Goal: Transaction & Acquisition: Purchase product/service

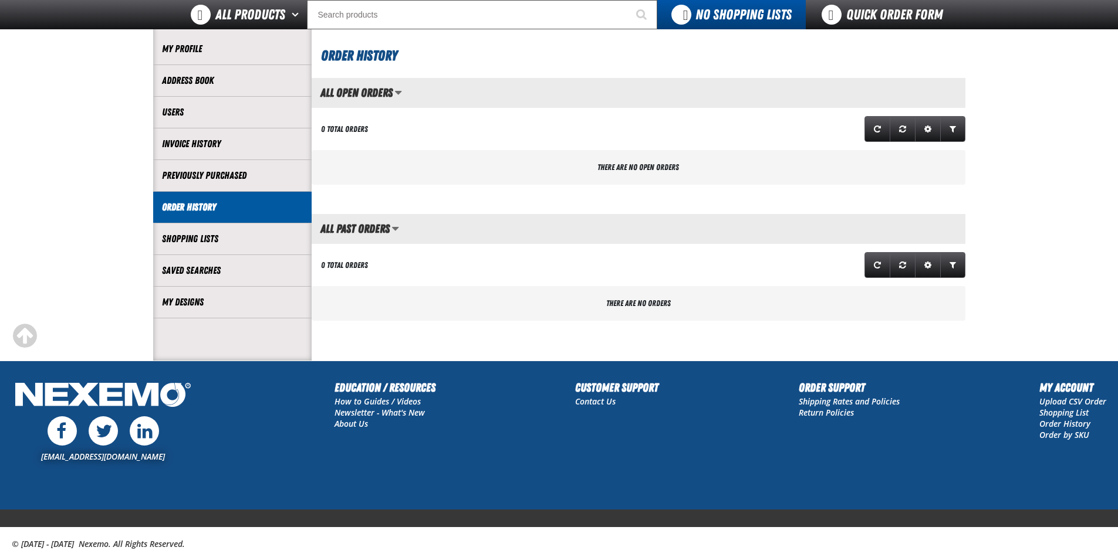
scroll to position [119, 0]
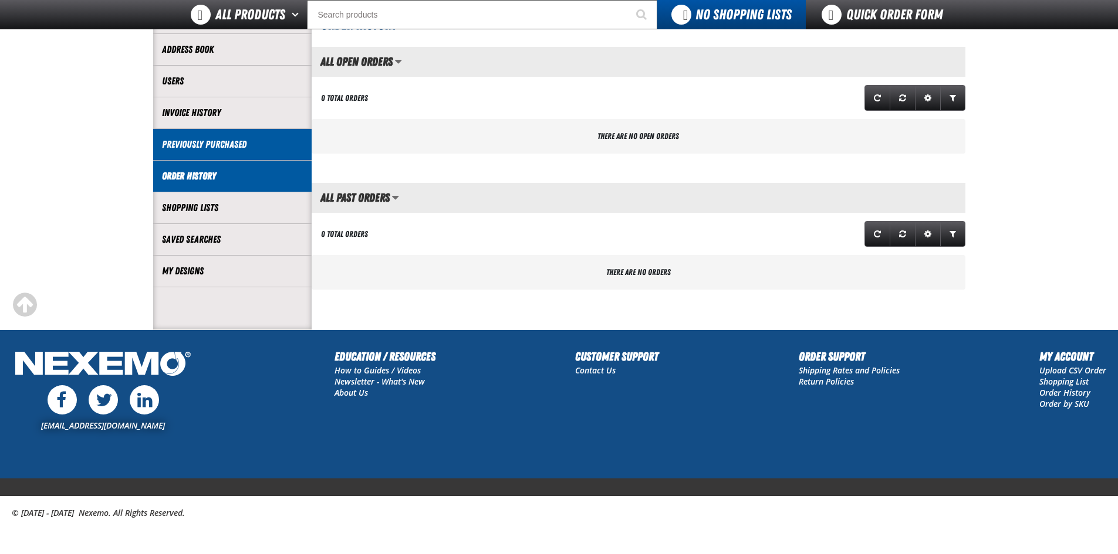
click at [217, 153] on li "Previously Purchased" at bounding box center [232, 145] width 158 height 32
click at [224, 144] on link "Previously Purchased" at bounding box center [232, 144] width 141 height 13
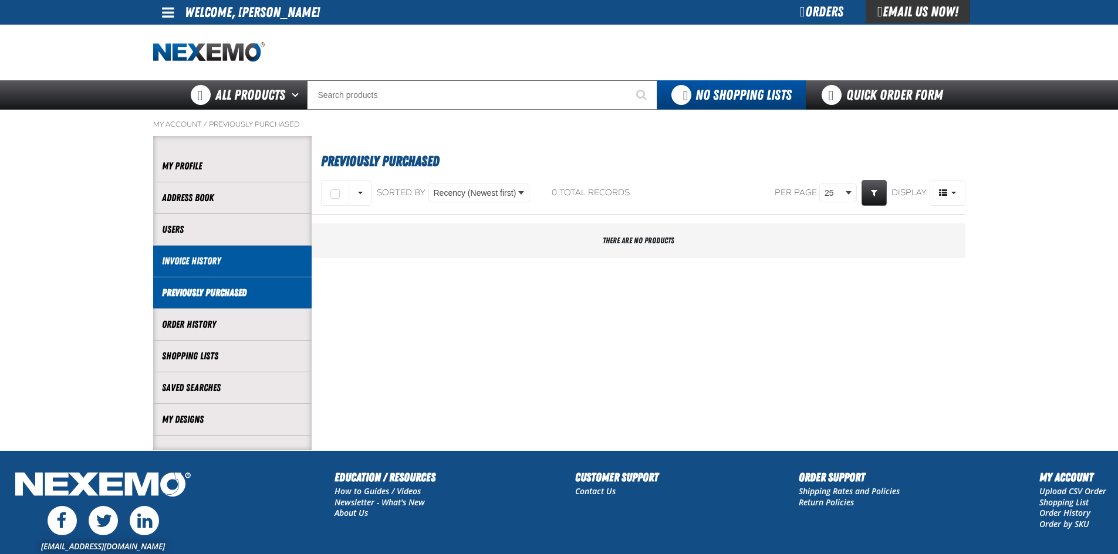
click at [212, 266] on link "Invoice History" at bounding box center [232, 261] width 141 height 13
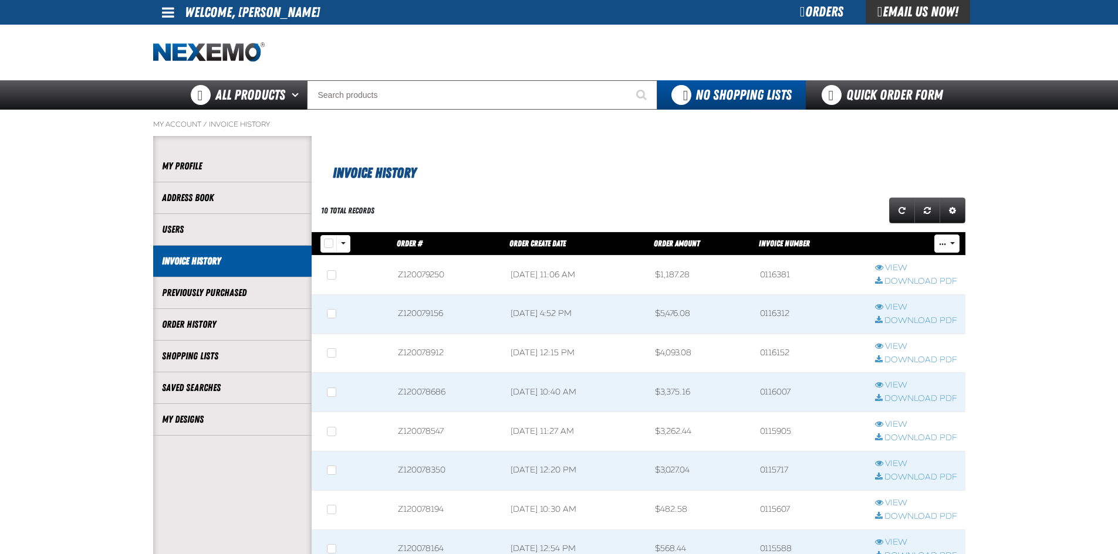
scroll to position [1, 1]
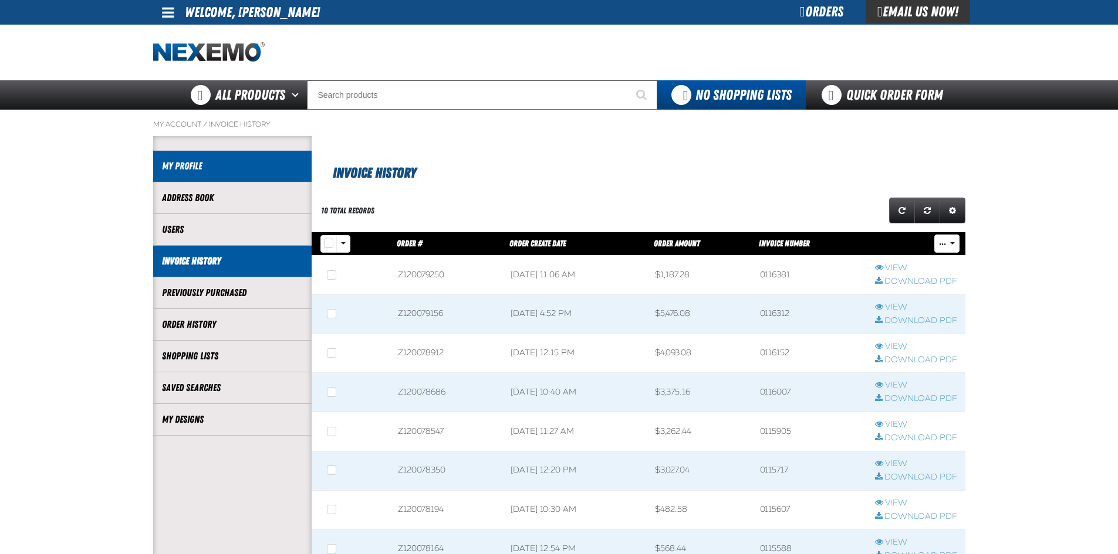
click at [179, 167] on link "My Profile" at bounding box center [232, 166] width 141 height 13
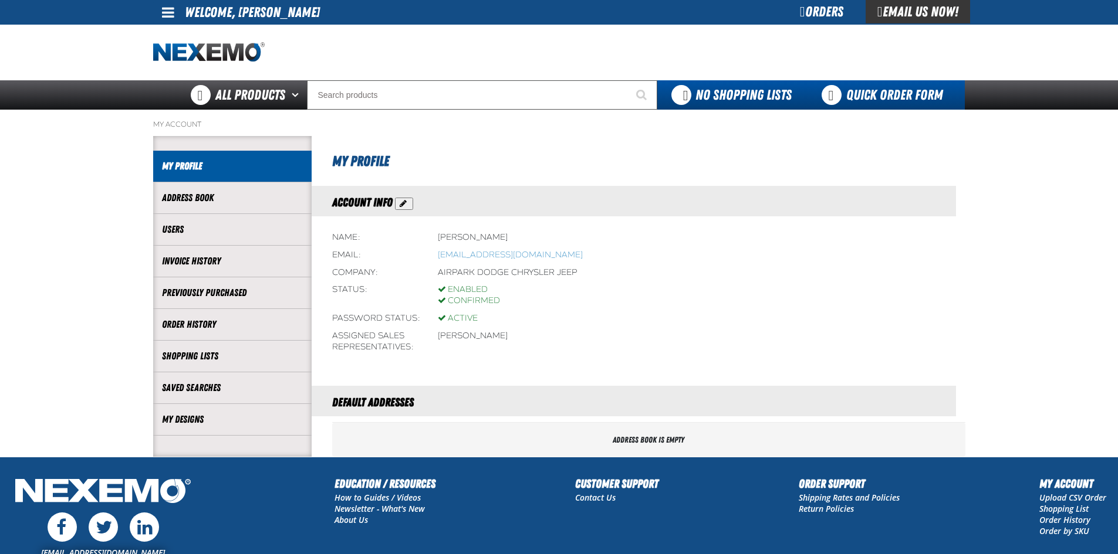
click at [885, 88] on link "Quick Order Form" at bounding box center [885, 94] width 159 height 29
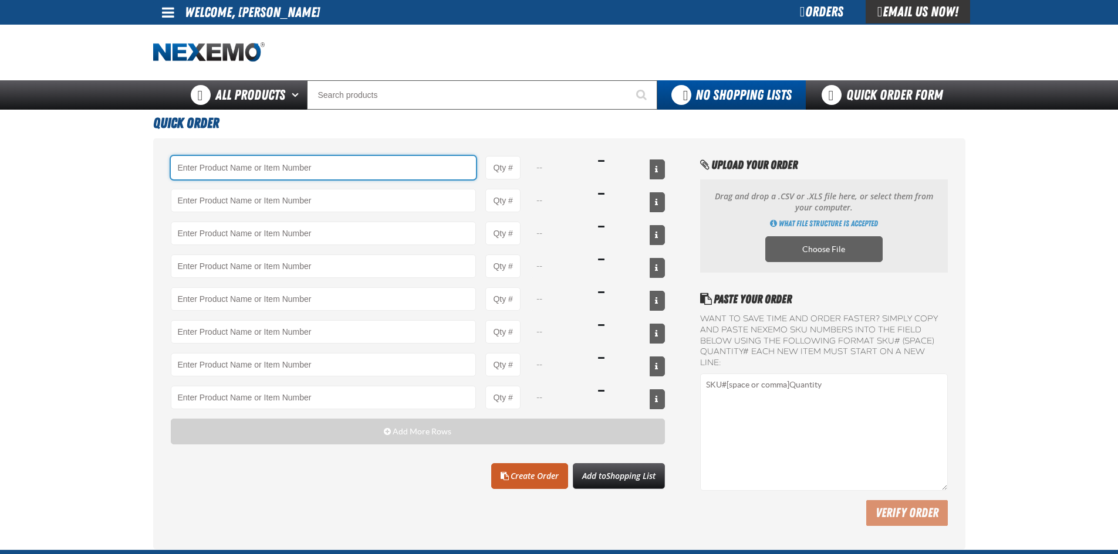
click at [290, 172] on input "Product" at bounding box center [324, 167] width 306 height 23
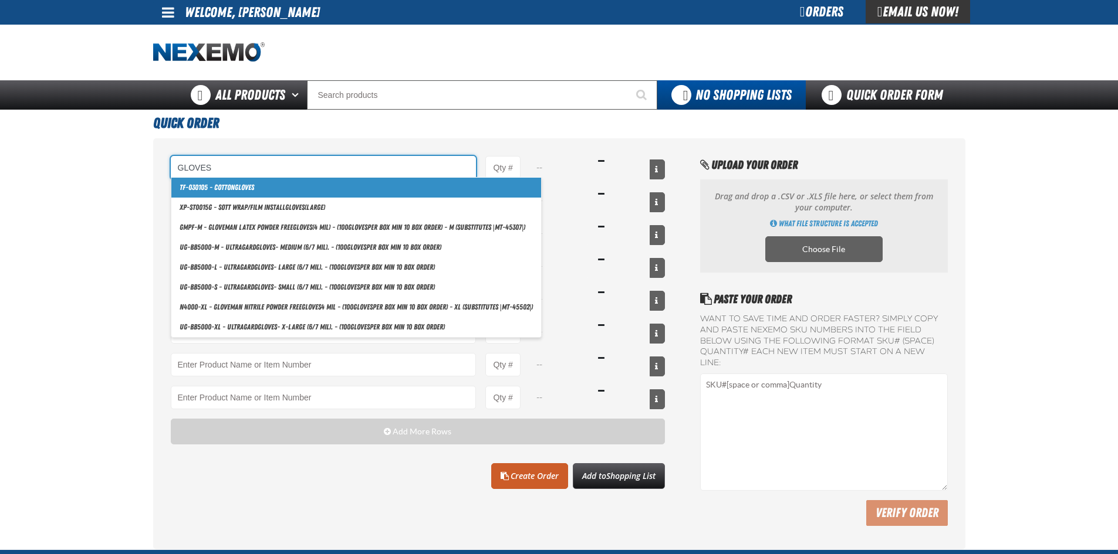
drag, startPoint x: 270, startPoint y: 164, endPoint x: 123, endPoint y: 158, distance: 148.0
click at [121, 158] on main "Quick Order GLOVES TF-030105 - Cotton Gloves XP-ST0015G - SOTT Wrap/Film Instal…" at bounding box center [559, 330] width 1118 height 440
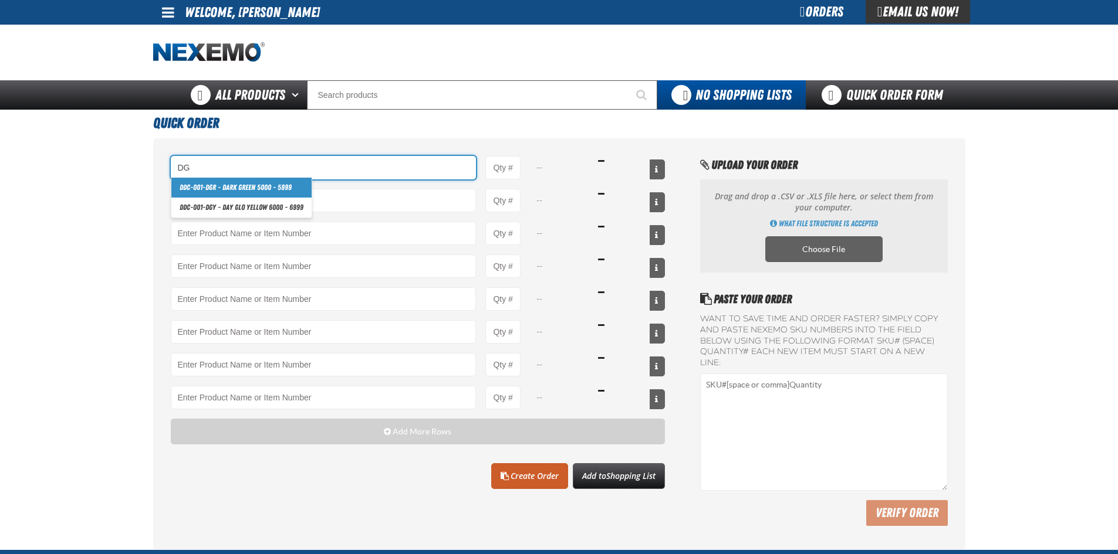
type input "D"
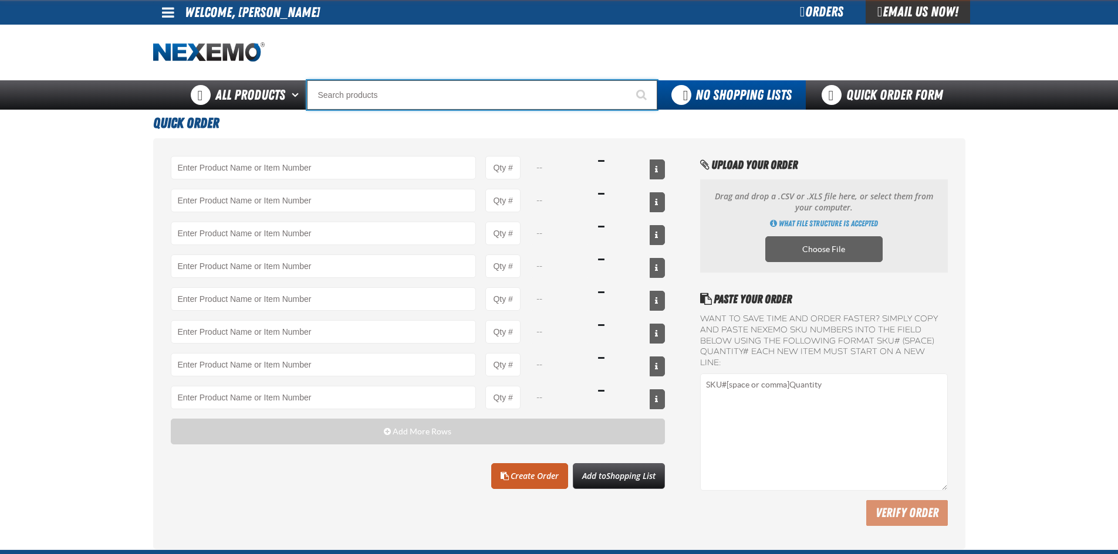
click at [408, 90] on input "Search" at bounding box center [482, 94] width 350 height 29
type input "G"
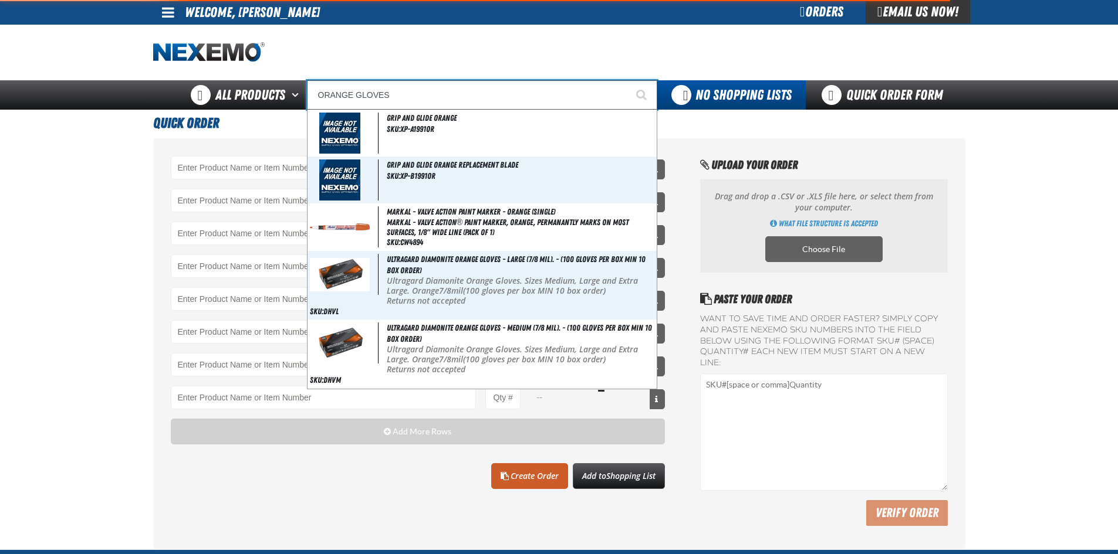
type input "ORANGE GLOVES"
click at [628, 80] on button "Start Searching" at bounding box center [642, 94] width 29 height 29
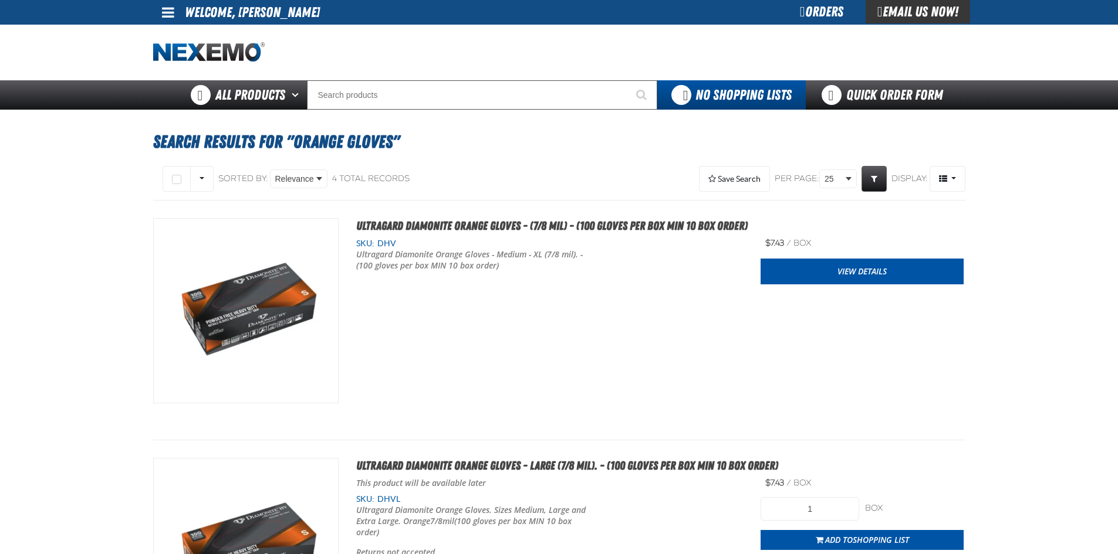
click at [527, 350] on div "Ultragard Diamonite Orange Gloves - (7/8 mil) - (100 gloves per box MIN 10 box …" at bounding box center [559, 320] width 812 height 204
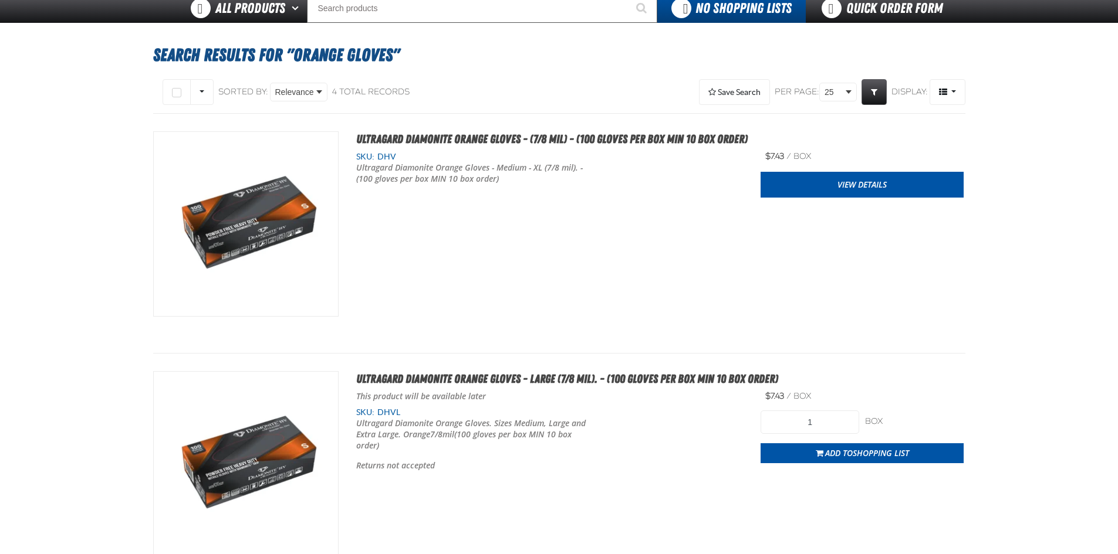
scroll to position [176, 0]
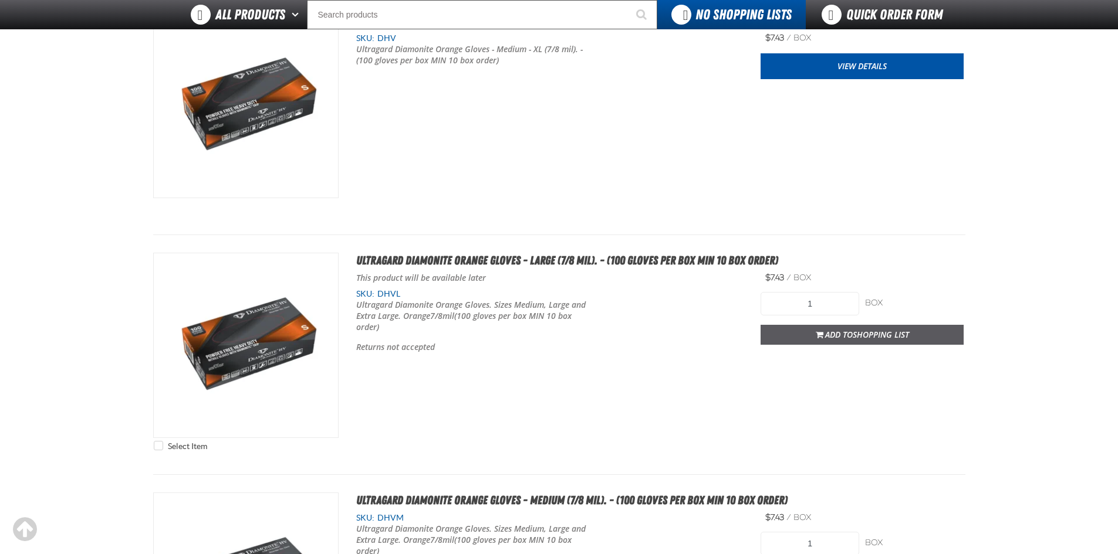
click at [826, 337] on span "Add to Shopping List" at bounding box center [867, 334] width 84 height 11
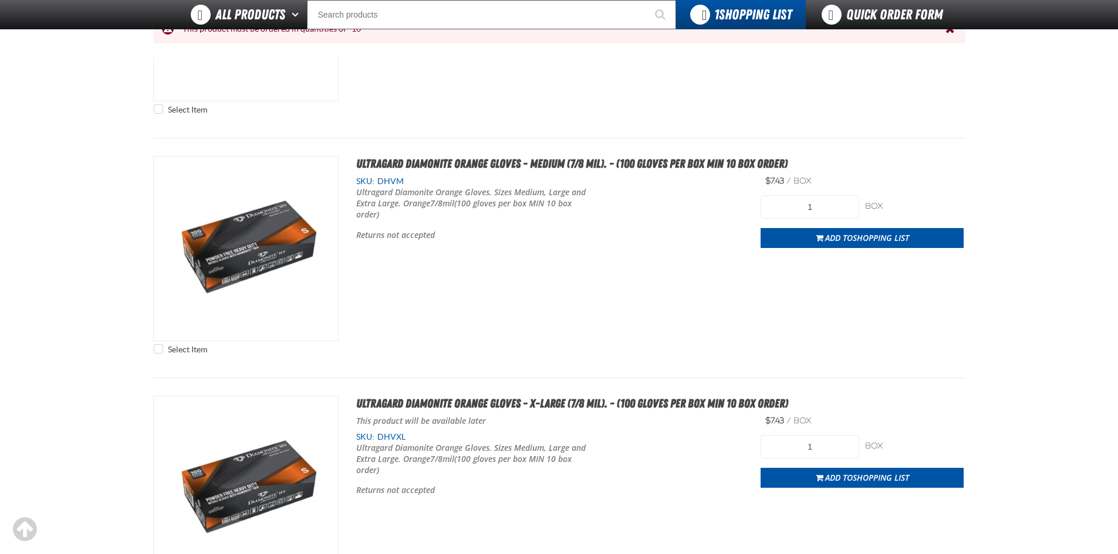
scroll to position [703, 0]
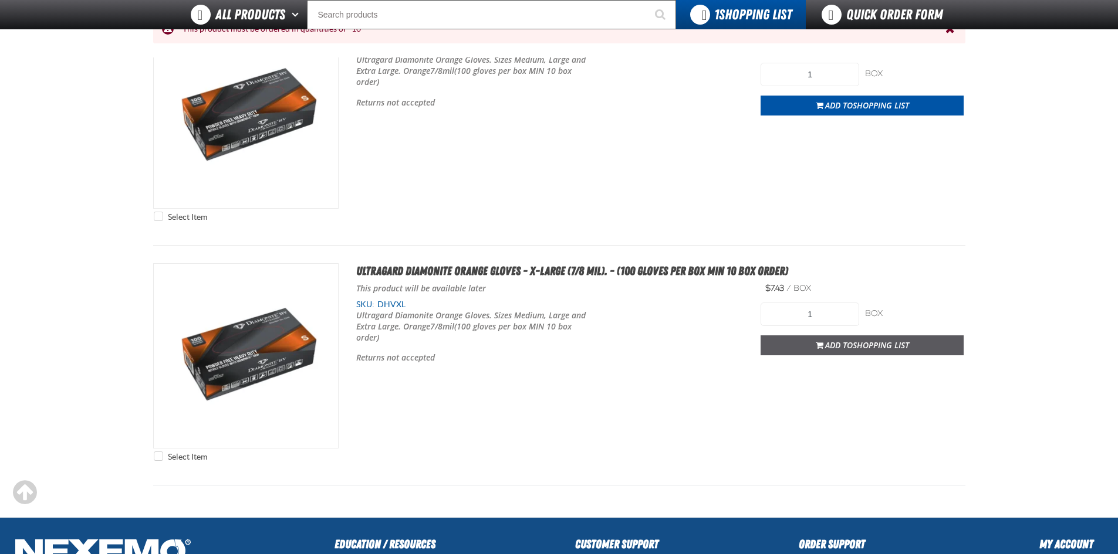
click at [870, 343] on span "Shopping List" at bounding box center [881, 345] width 56 height 11
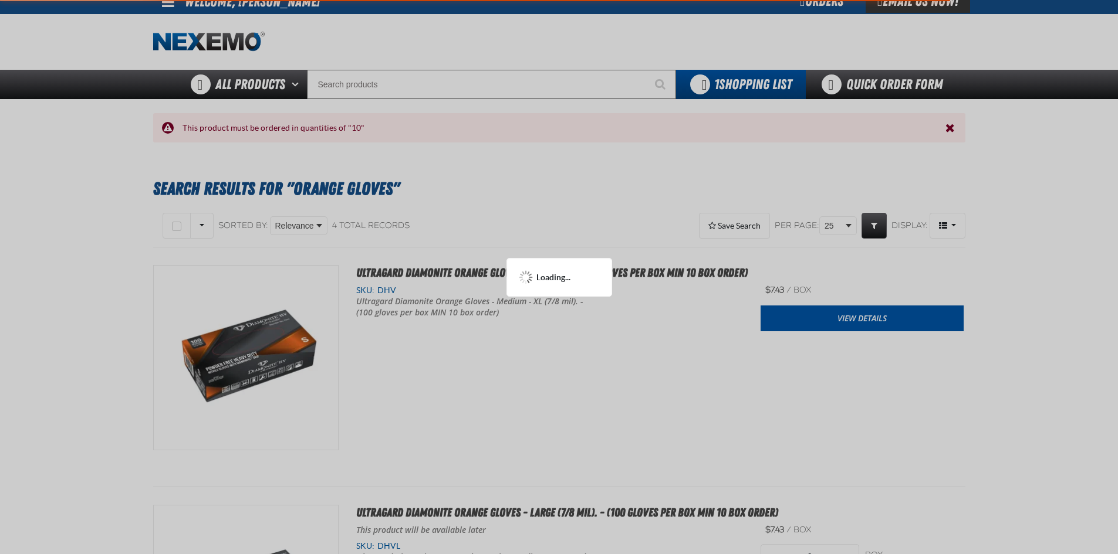
scroll to position [0, 0]
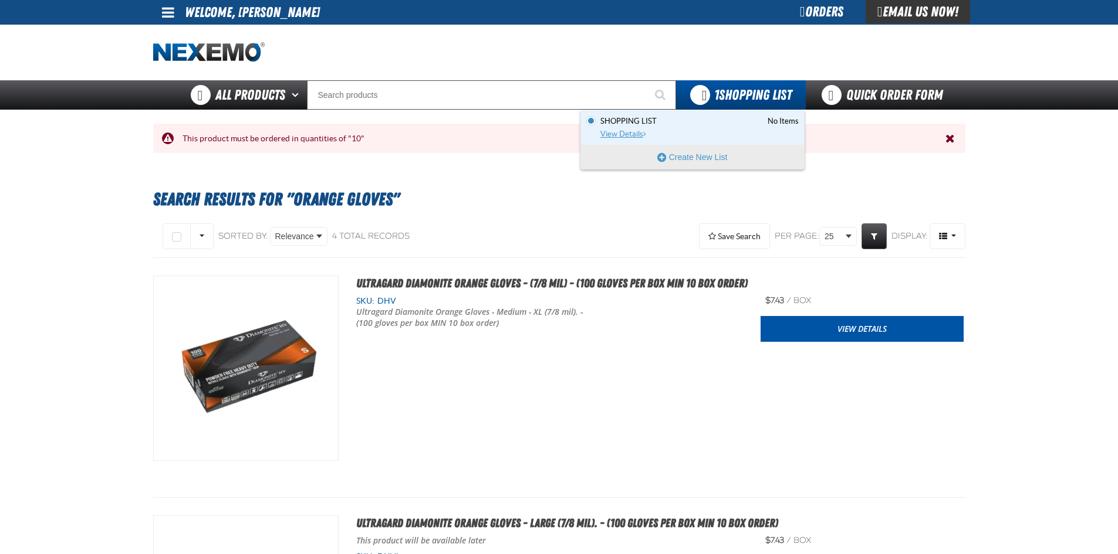
click at [629, 131] on span "View Details" at bounding box center [624, 134] width 48 height 9
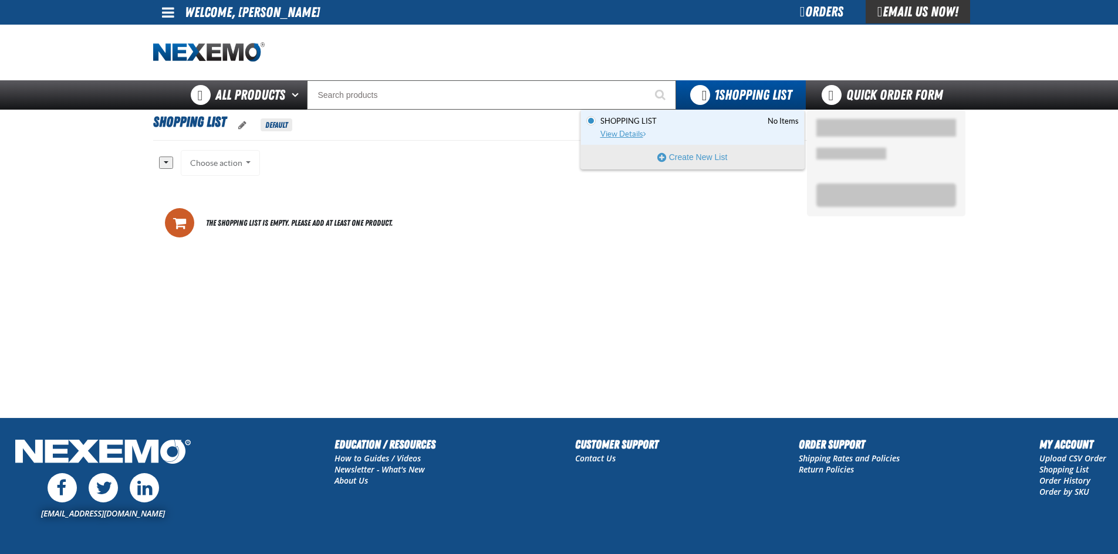
click at [638, 123] on span "Shopping List" at bounding box center [628, 121] width 56 height 11
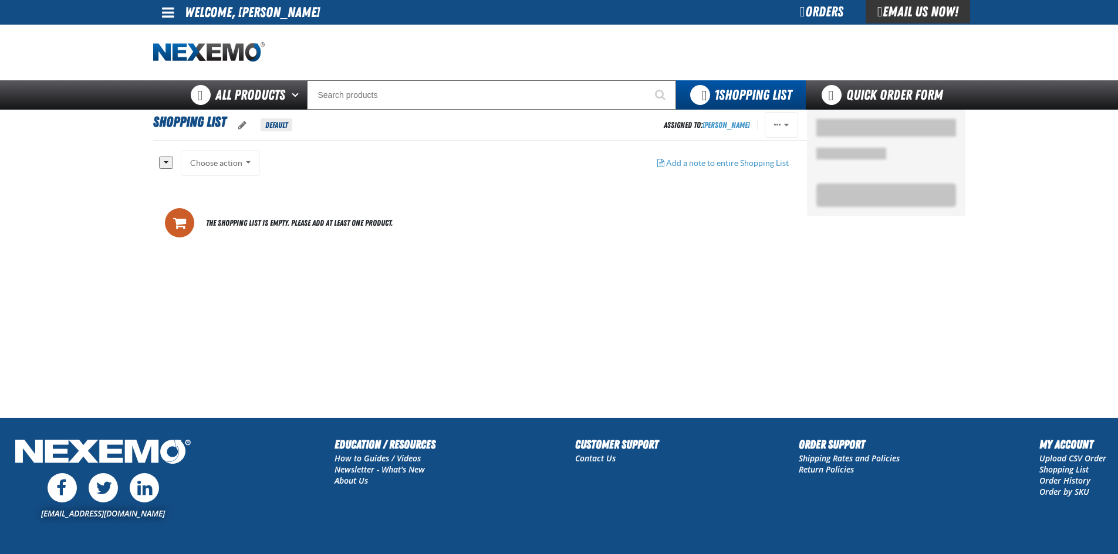
click at [228, 161] on div "Choose action Add to Zak [DATE] Add to GLOVES Add to Zak [DATE] Add to Zak [DAT…" at bounding box center [221, 163] width 80 height 26
click at [861, 103] on link "Quick Order Form" at bounding box center [885, 94] width 159 height 29
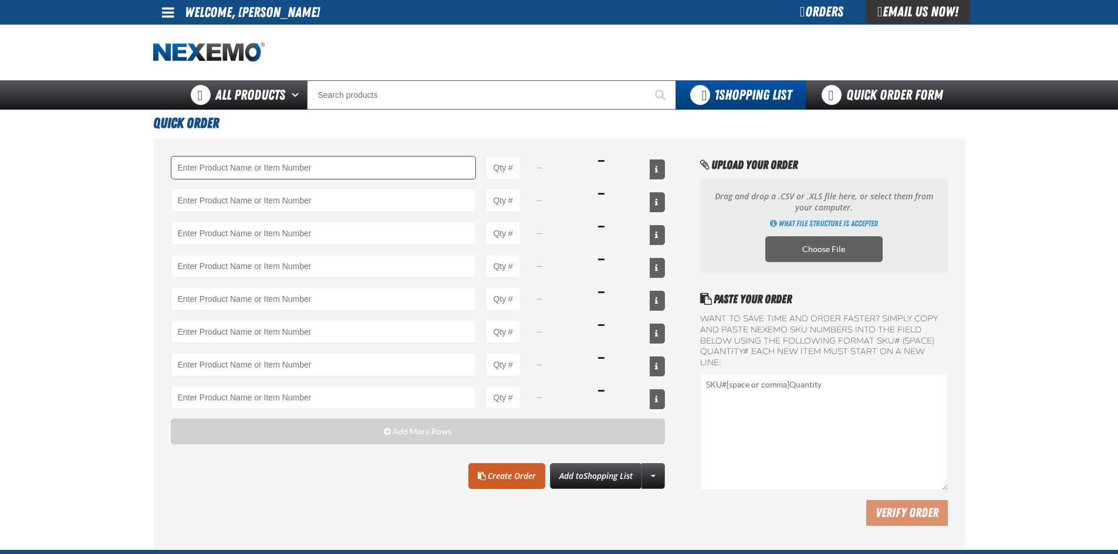
click at [319, 171] on input "Product" at bounding box center [324, 167] width 306 height 23
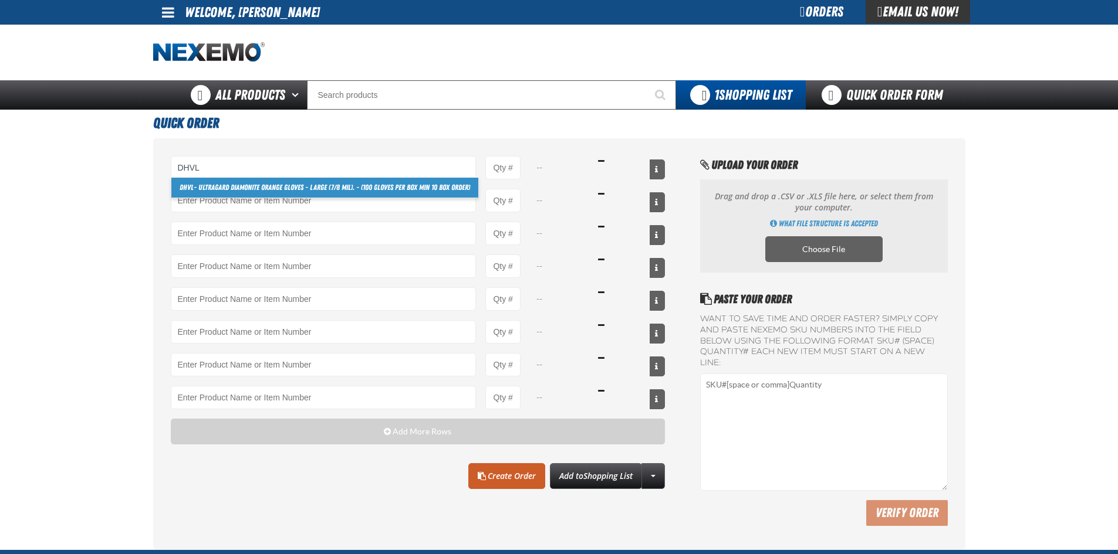
click at [332, 187] on link "DHVL - Ultragard Diamonite Orange Gloves - Large (7/8 mil). - (100 gloves per b…" at bounding box center [324, 188] width 307 height 20
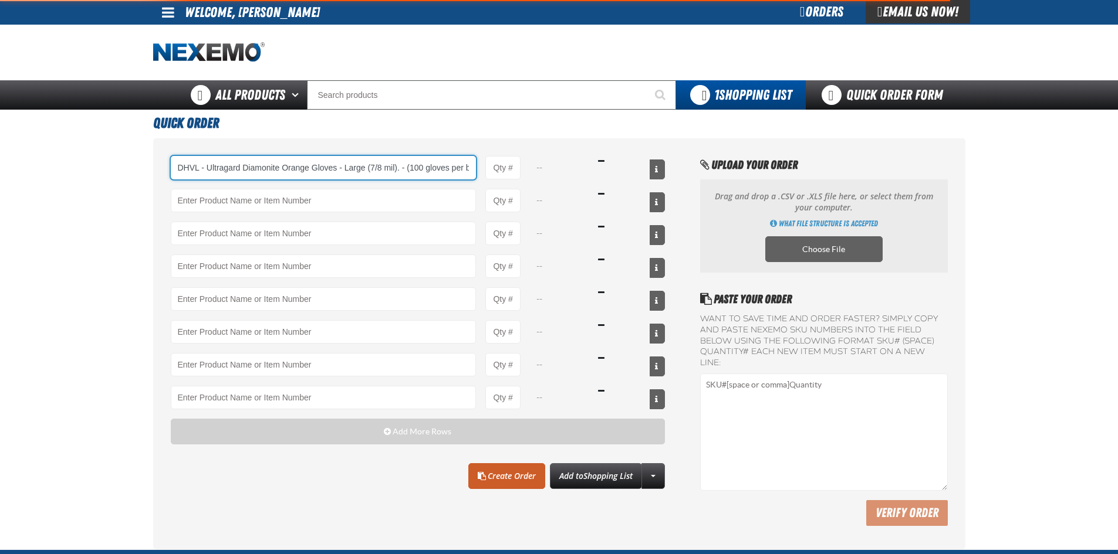
scroll to position [0, 79]
type input "DHVL - Ultragard Diamonite Orange Gloves - Large (7/8 mil). - (100 gloves per b…"
type input "1"
select select "box"
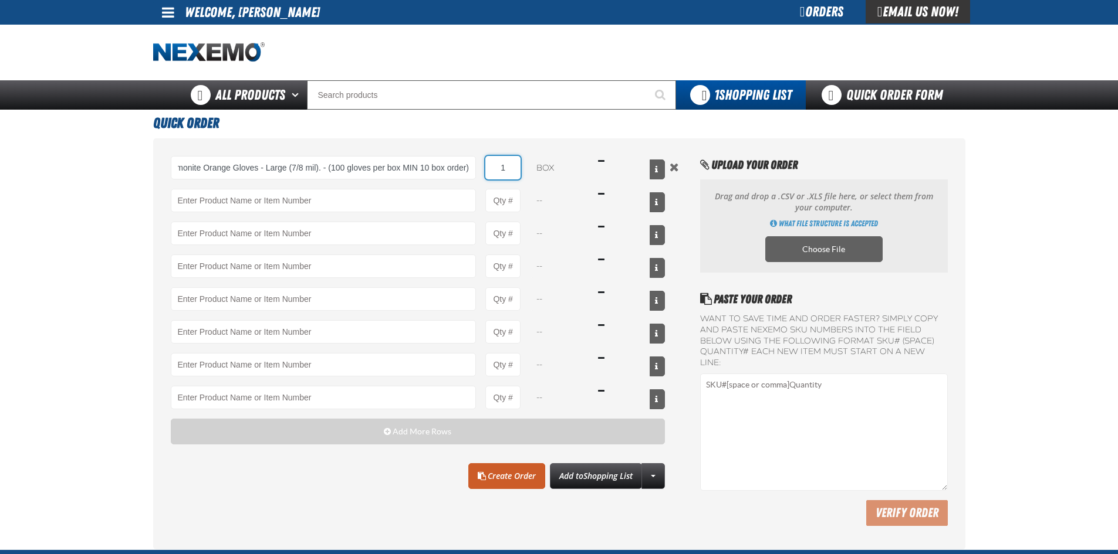
click at [506, 167] on input "1" at bounding box center [502, 167] width 35 height 23
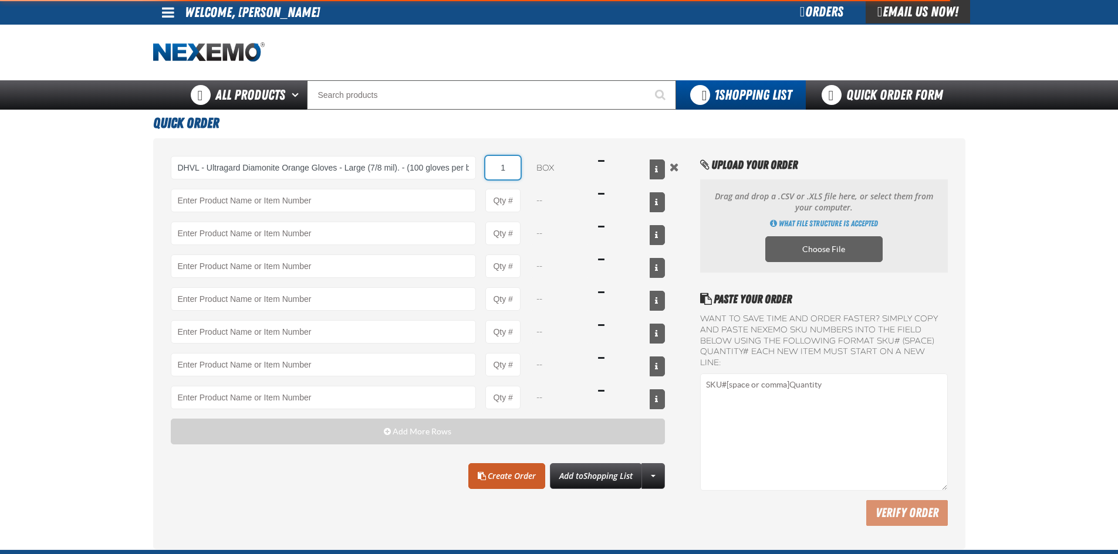
type input "DHVL - Ultragard Diamonite Orange Gloves - Large (7/8 mil). - (100 gloves per b…"
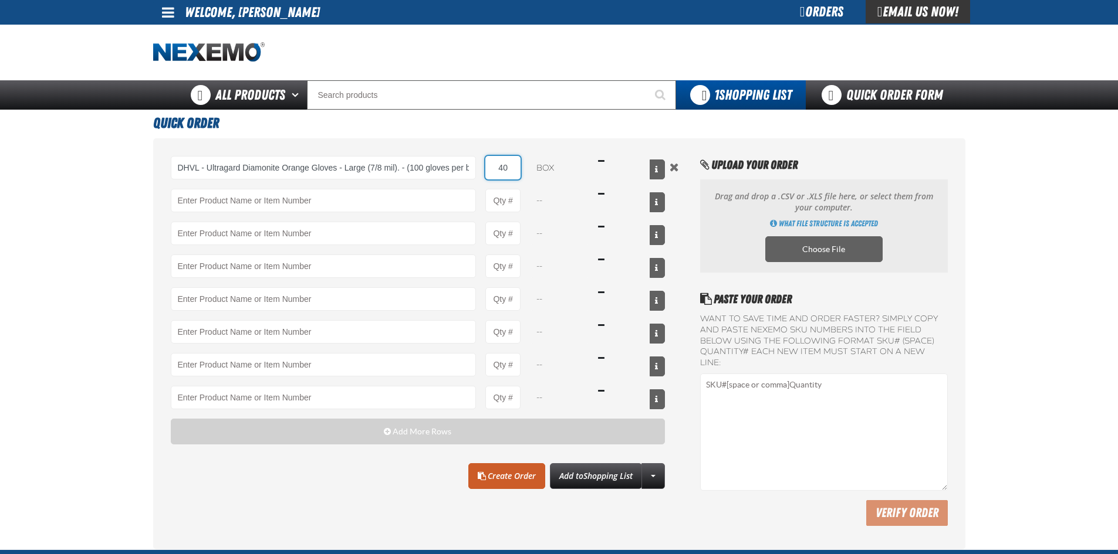
type input "40"
drag, startPoint x: 222, startPoint y: 214, endPoint x: 232, endPoint y: 203, distance: 14.1
click at [225, 211] on div "DHVL - Ultragard Diamonite Orange Gloves - Large (7/8 mil). - (100 gloves per b…" at bounding box center [418, 282] width 495 height 253
click at [230, 195] on input "Product" at bounding box center [324, 200] width 306 height 23
drag, startPoint x: 345, startPoint y: 205, endPoint x: 173, endPoint y: 205, distance: 171.9
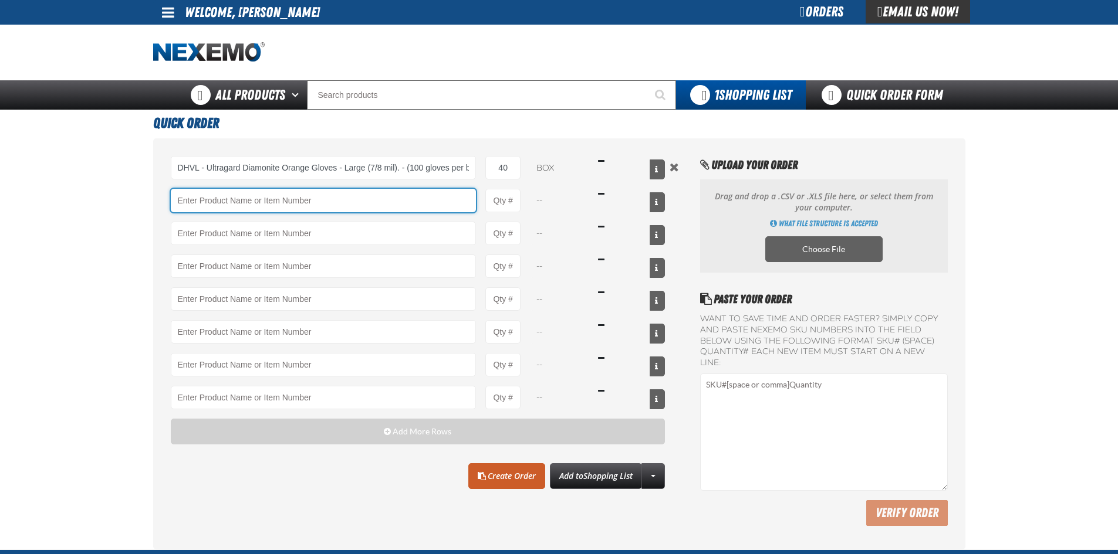
click at [173, 205] on input "Product" at bounding box center [324, 200] width 306 height 23
drag, startPoint x: 331, startPoint y: 200, endPoint x: 155, endPoint y: 200, distance: 176.0
click at [155, 200] on div "DHVL - Ultragard Diamonite Orange Gloves - Large (7/8 mil). - (100 gloves per b…" at bounding box center [559, 343] width 812 height 411
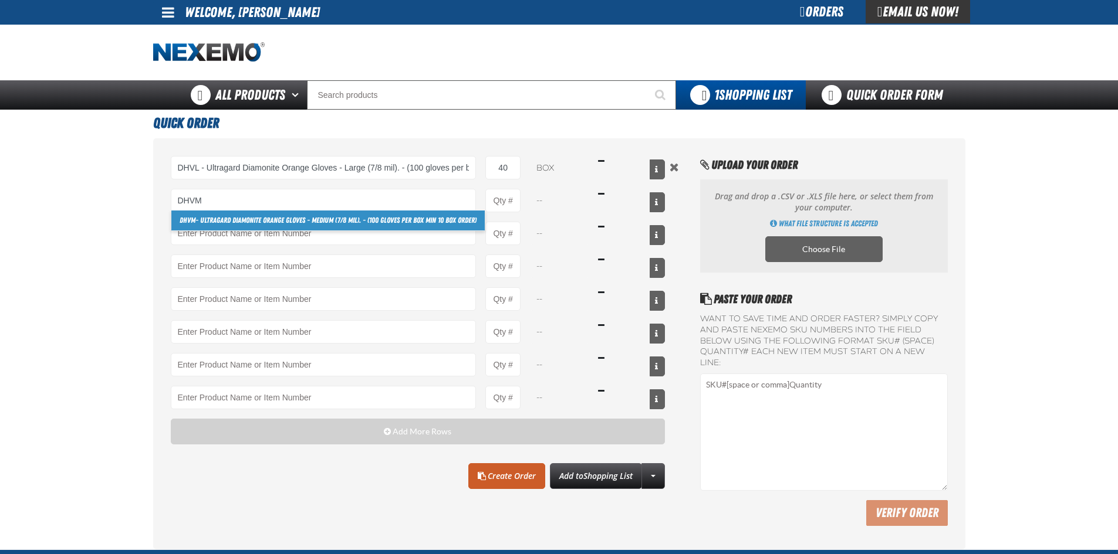
click at [212, 222] on link "DHVM - Ultragard Diamonite Orange Gloves - Medium (7/8 mil). - (100 gloves per …" at bounding box center [327, 221] width 313 height 20
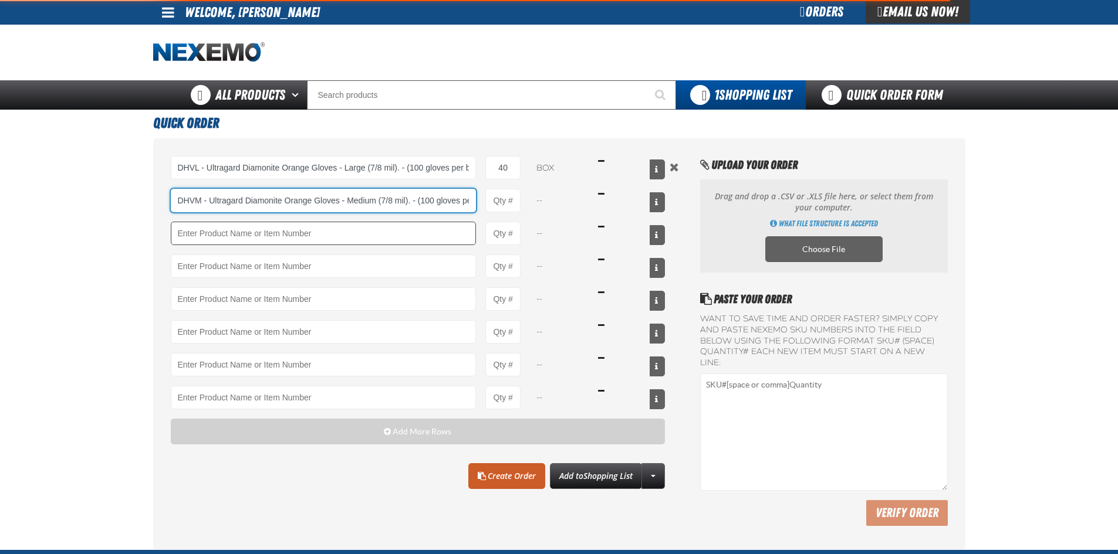
scroll to position [0, 89]
type input "DHVM - Ultragard Diamonite Orange Gloves - Medium (7/8 mil). - (100 gloves per …"
type input "1"
select select "box"
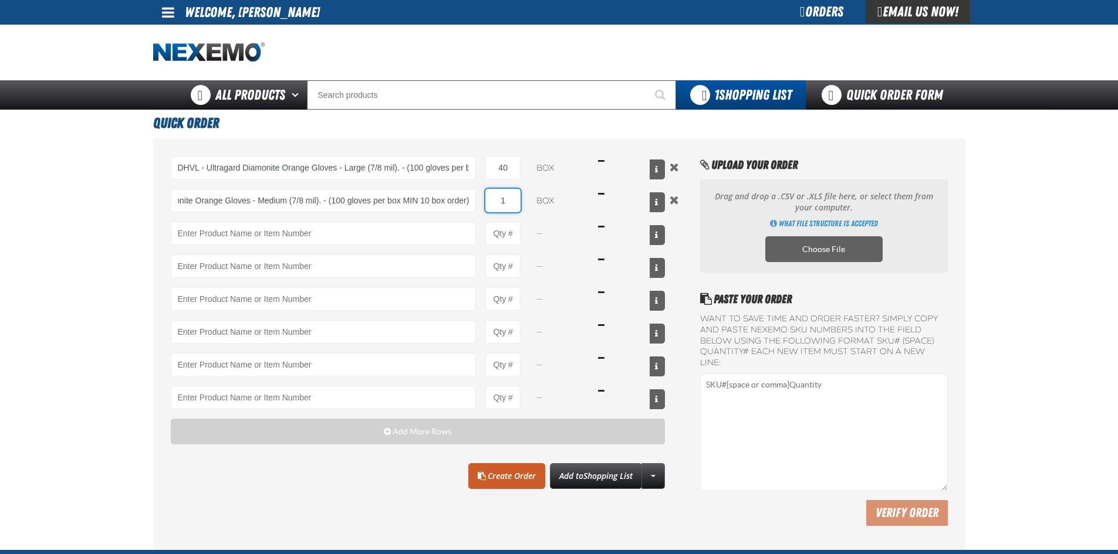
scroll to position [0, 0]
click at [508, 201] on input "1" at bounding box center [502, 200] width 35 height 23
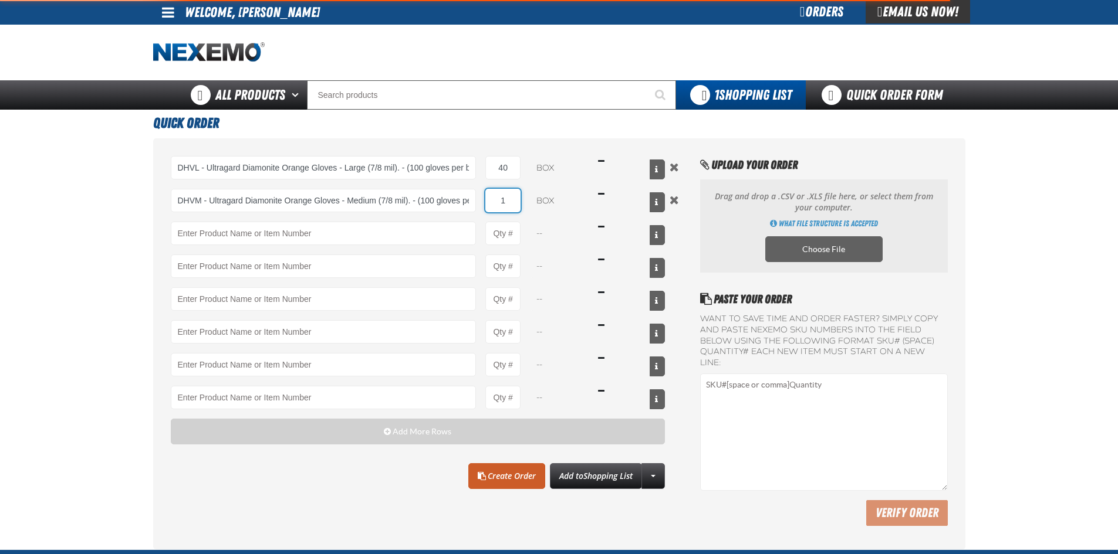
type input "DHVM - Ultragard Diamonite Orange Gloves - Medium (7/8 mil). - (100 gloves per …"
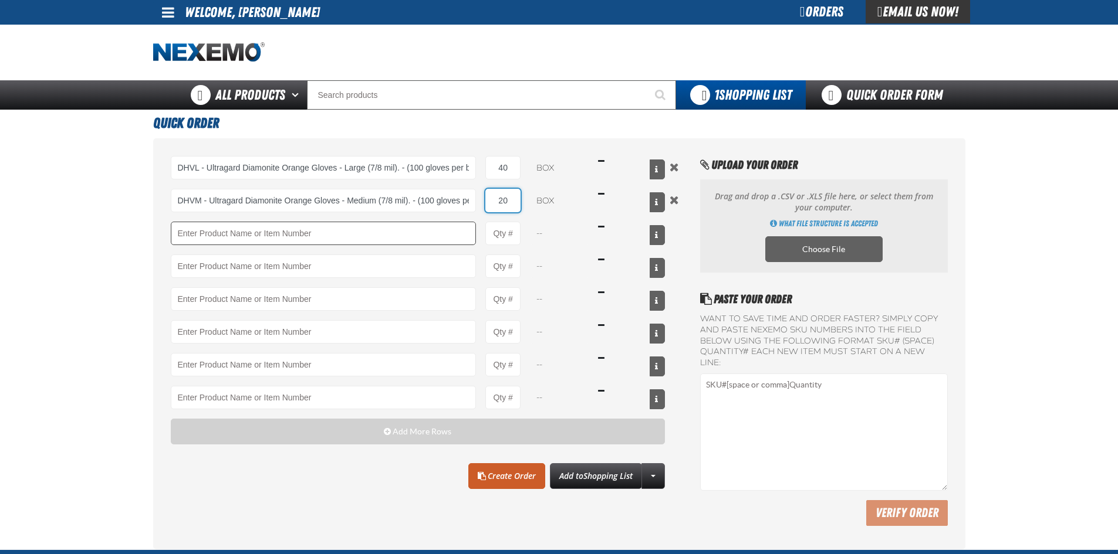
type input "20"
click at [342, 234] on input "Product" at bounding box center [324, 233] width 306 height 23
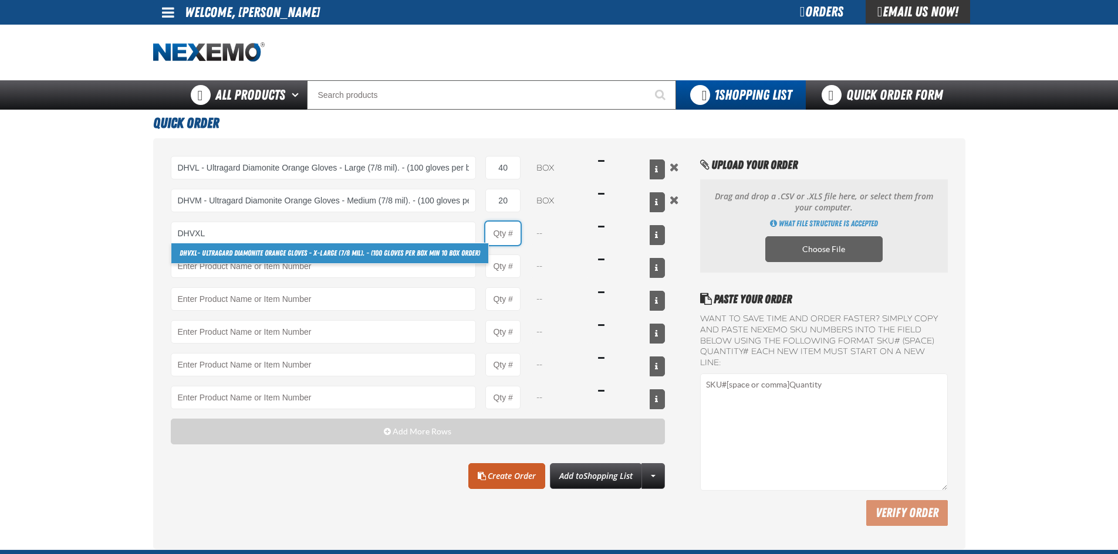
click at [498, 235] on input "Product Quantity" at bounding box center [502, 233] width 35 height 23
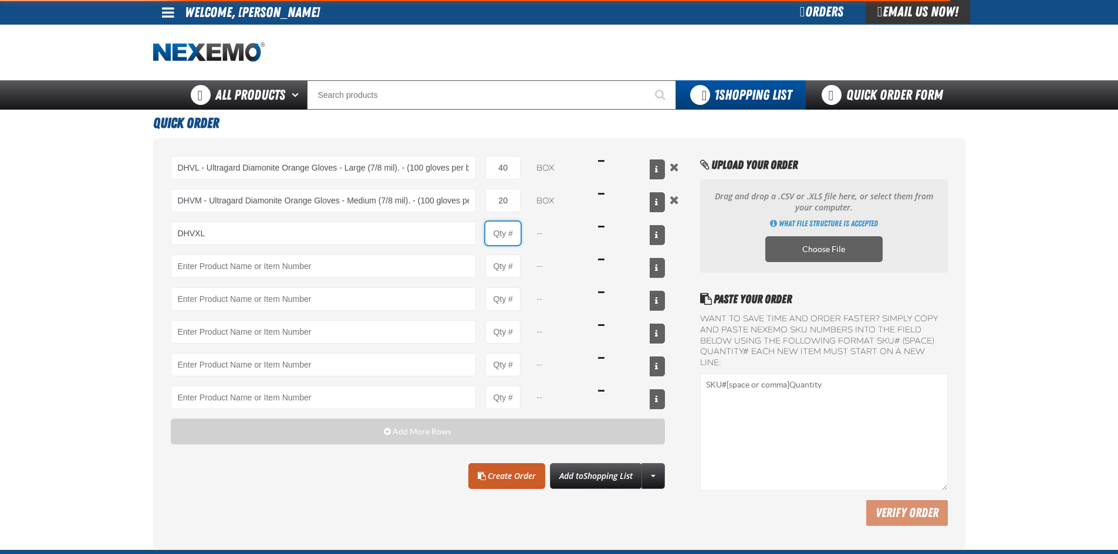
type input "DHVXL - Ultragard Diamonite Orange Gloves - X-Large (7/8 mil). - (100 gloves pe…"
type input "1"
select select "box"
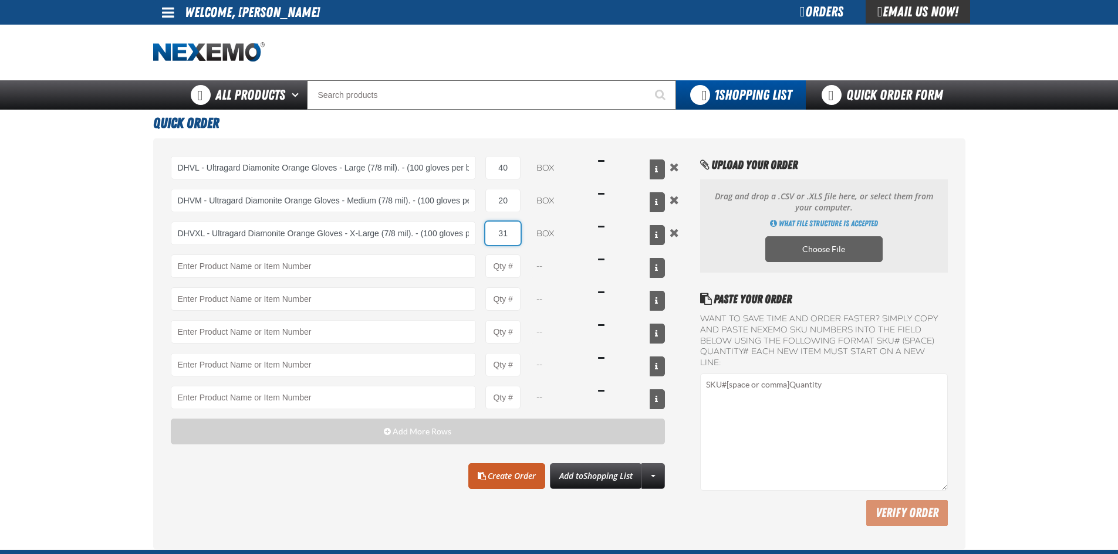
type input "1"
type input "30"
drag, startPoint x: 398, startPoint y: 488, endPoint x: 390, endPoint y: 477, distance: 13.0
click at [395, 485] on div "Clear All Create Order Add to Shopping List Create New Shopping List Add to Sho…" at bounding box center [418, 477] width 495 height 26
click at [510, 479] on link "Create Order" at bounding box center [506, 477] width 77 height 26
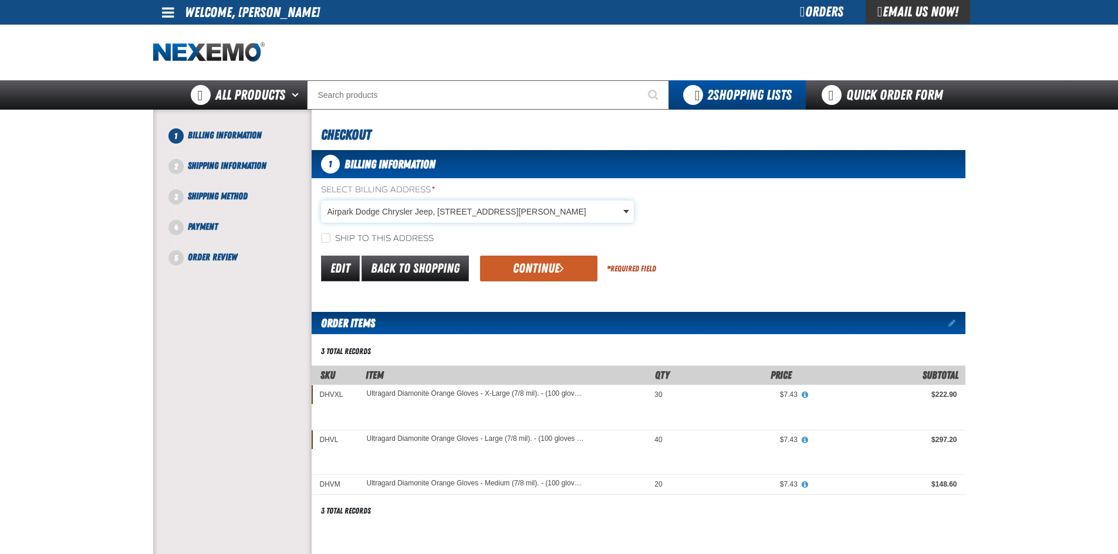
click at [622, 209] on body "Skip to Main Content Staging Site 5.1 Upgrade Site My Account My Account Suppor…" at bounding box center [559, 440] width 1118 height 880
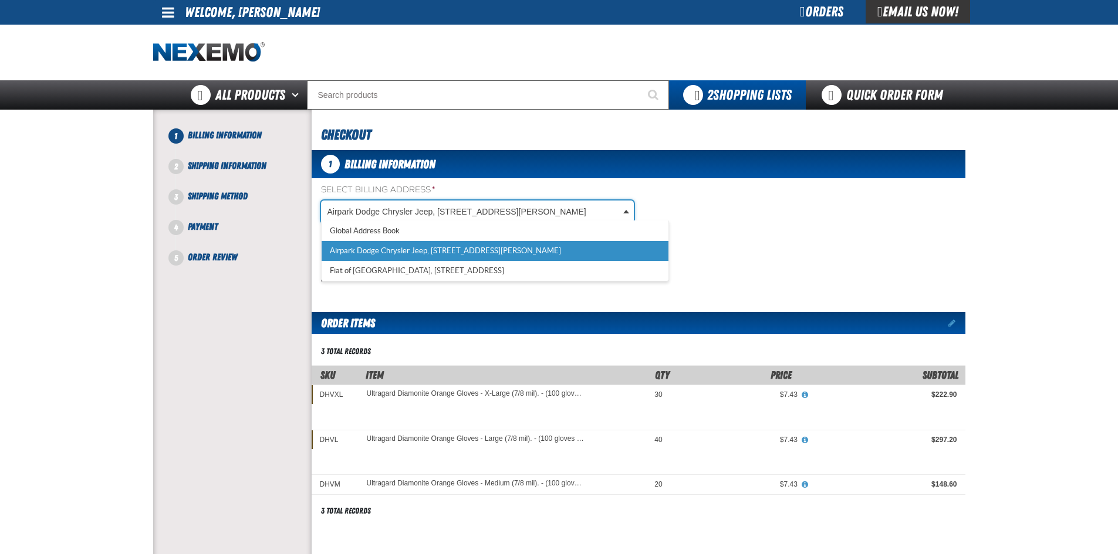
click at [791, 215] on body "Skip to Main Content Staging Site 5.1 Upgrade Site My Account My Account Suppor…" at bounding box center [559, 440] width 1118 height 880
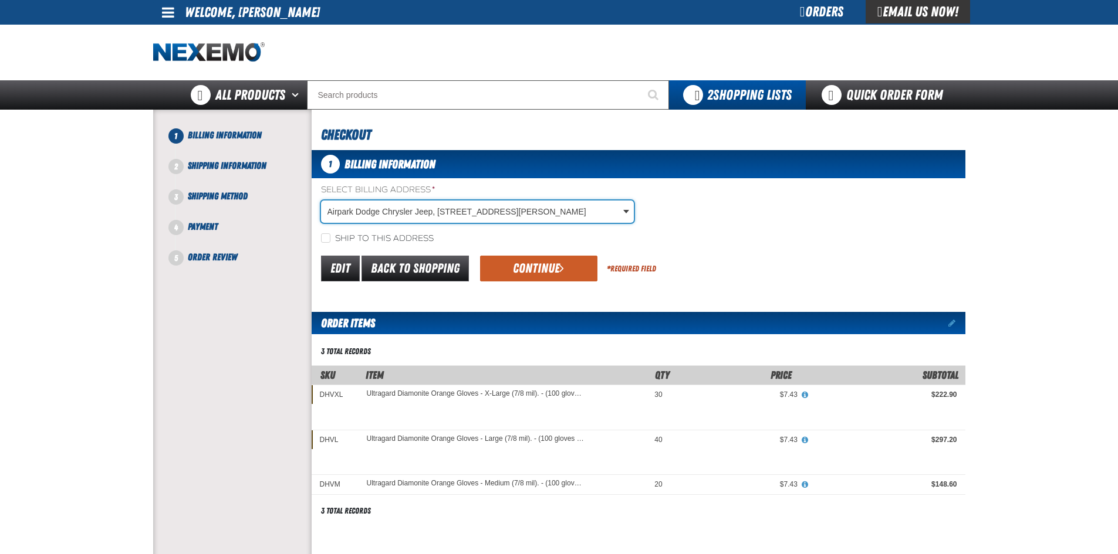
click at [405, 234] on label "Ship to this address" at bounding box center [377, 239] width 113 height 11
click at [330, 234] on input "Ship to this address" at bounding box center [325, 238] width 9 height 9
checkbox input "true"
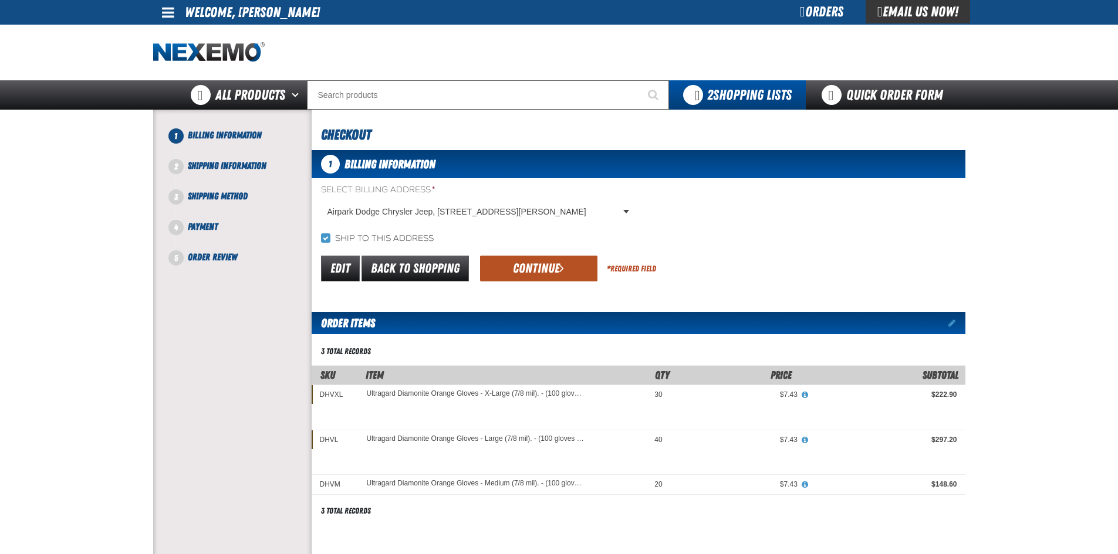
click at [549, 263] on button "Continue" at bounding box center [538, 269] width 117 height 26
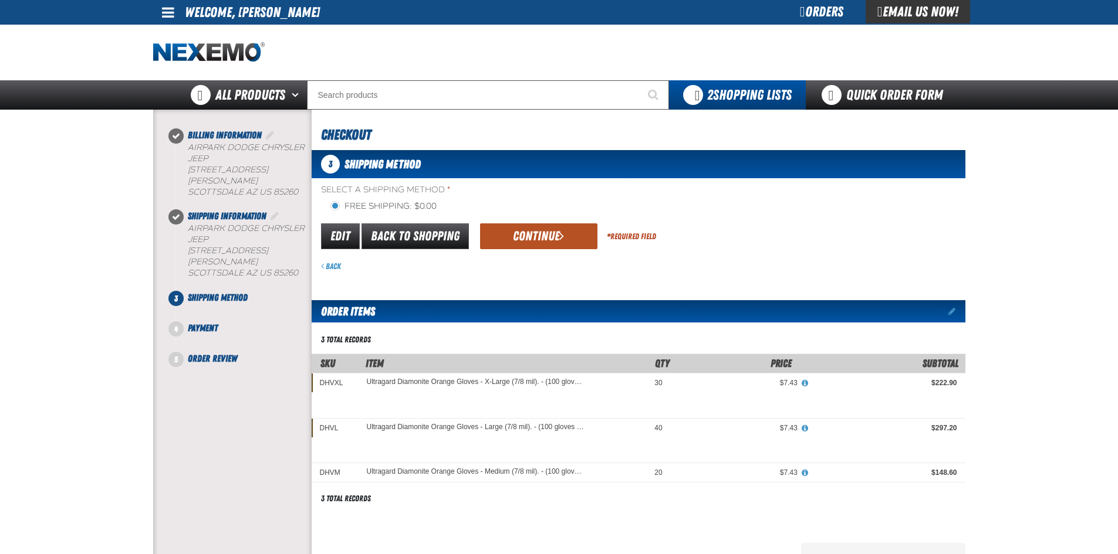
click at [554, 245] on button "Continue" at bounding box center [538, 237] width 117 height 26
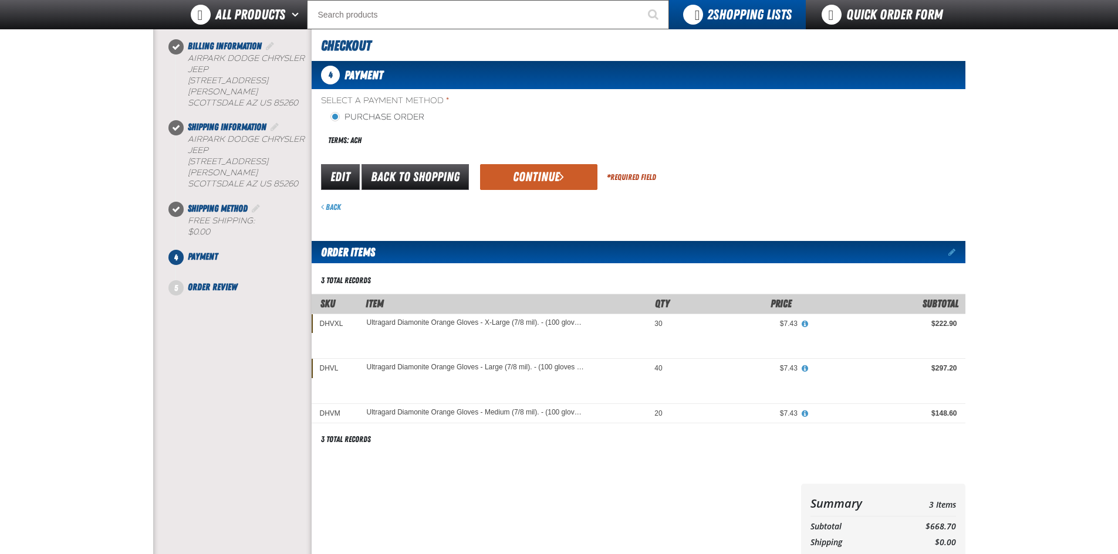
scroll to position [117, 0]
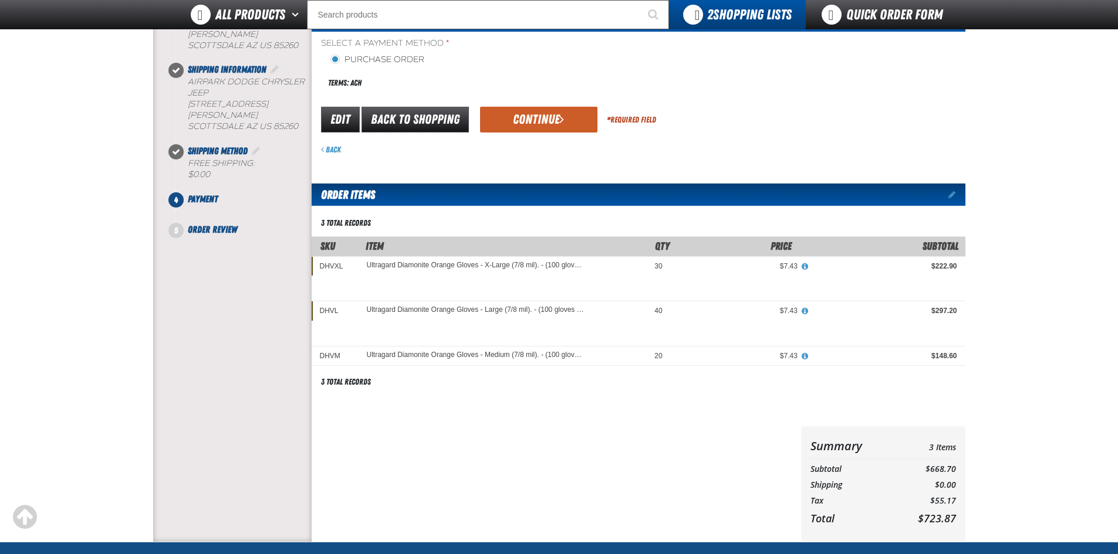
click at [556, 119] on button "Continue" at bounding box center [538, 120] width 117 height 26
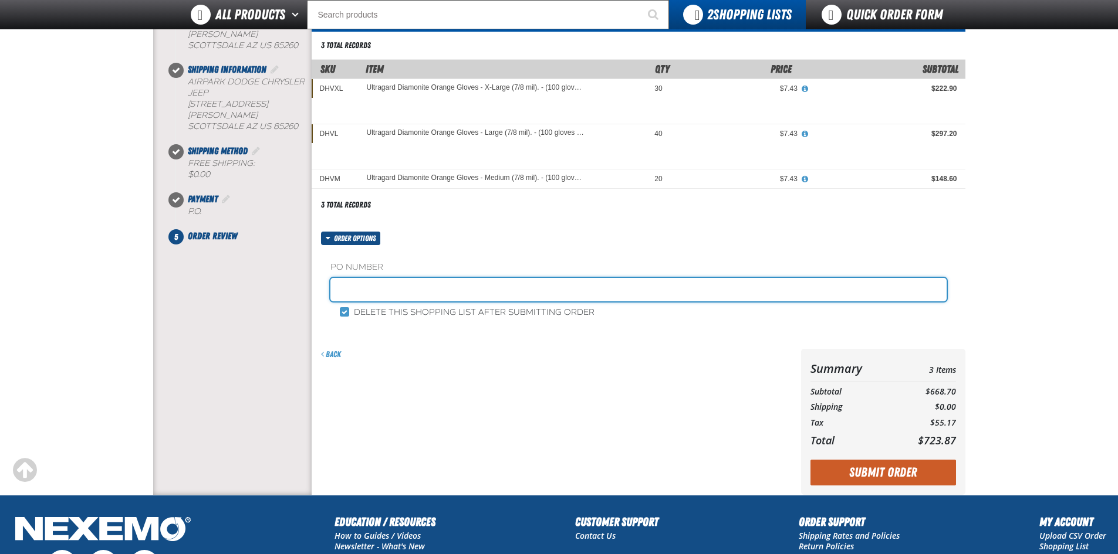
click at [486, 290] on input "text" at bounding box center [638, 289] width 616 height 23
type input "179362RS"
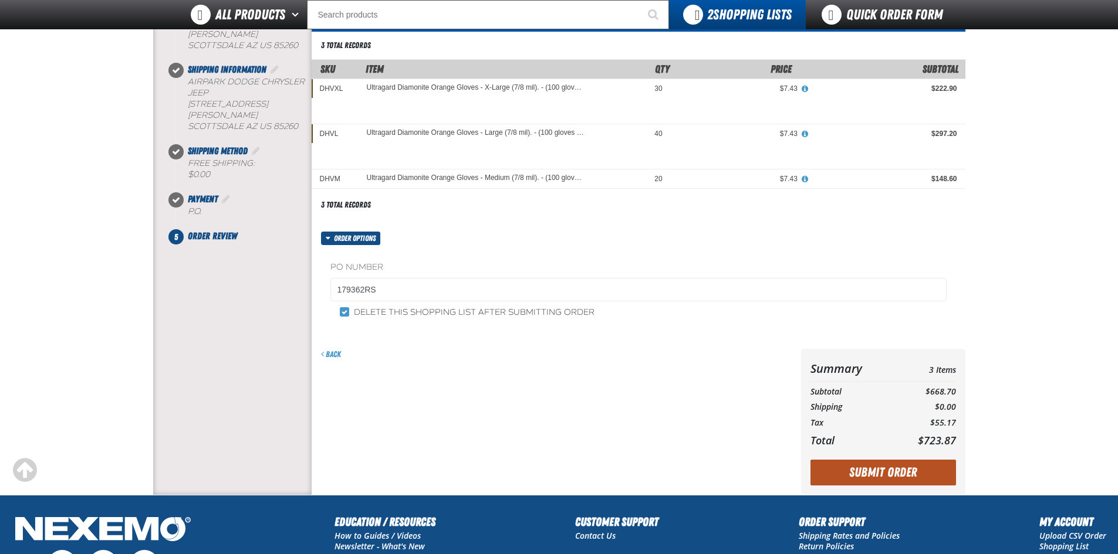
click at [929, 474] on button "Submit Order" at bounding box center [883, 473] width 146 height 26
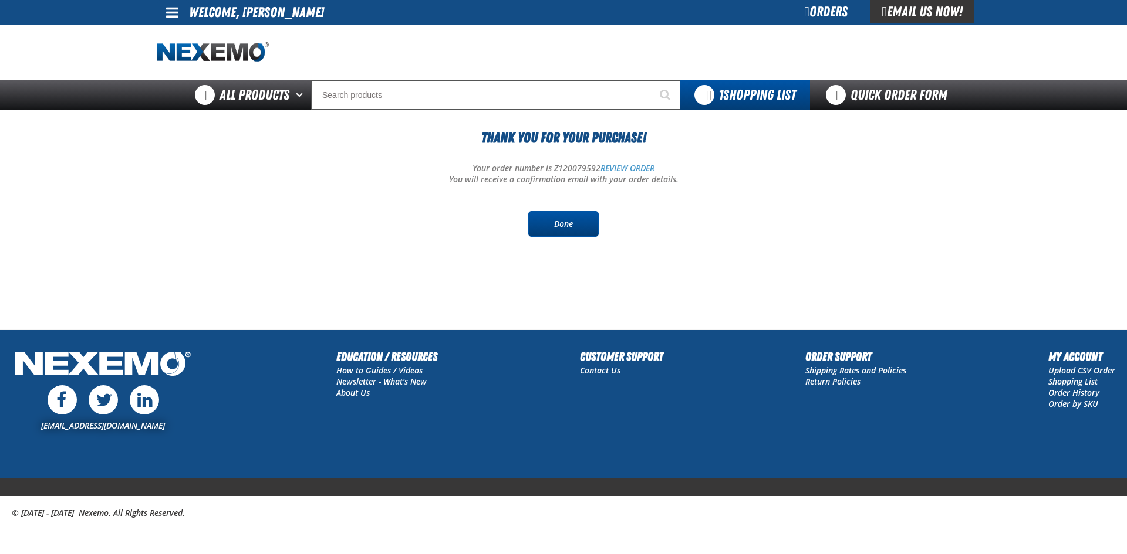
click at [574, 214] on link "Done" at bounding box center [563, 224] width 70 height 26
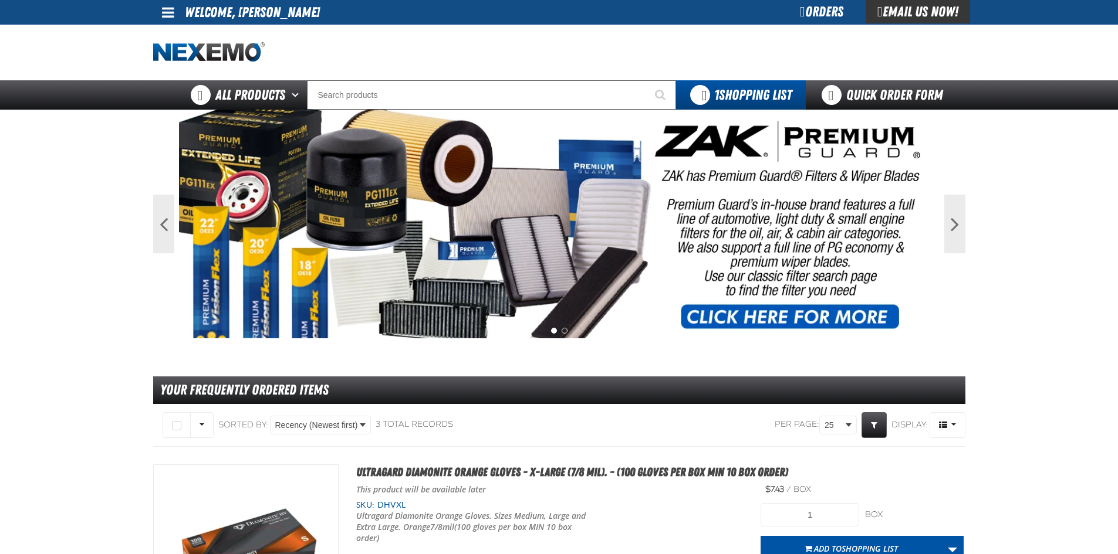
drag, startPoint x: 718, startPoint y: 240, endPoint x: 709, endPoint y: 233, distance: 11.3
click at [714, 239] on img at bounding box center [559, 224] width 760 height 229
